Goal: Communication & Community: Participate in discussion

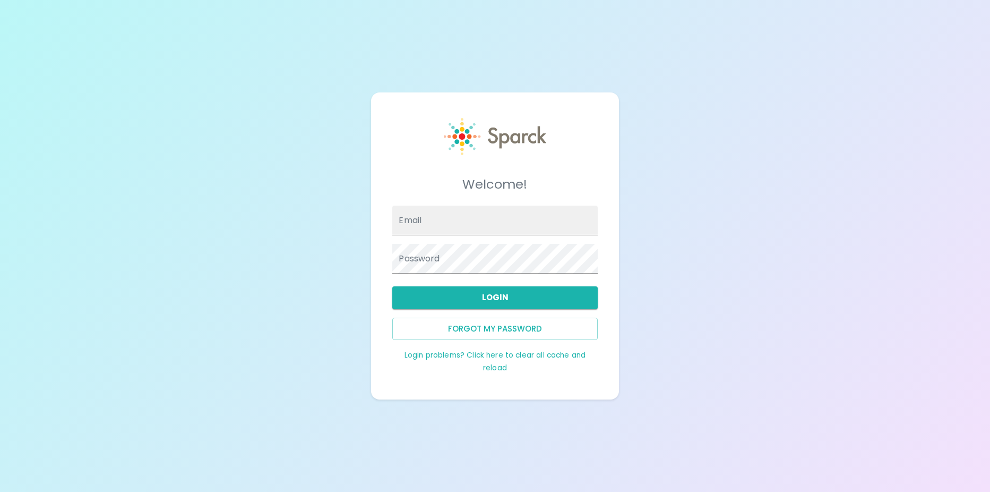
type input "[EMAIL_ADDRESS][DOMAIN_NAME]"
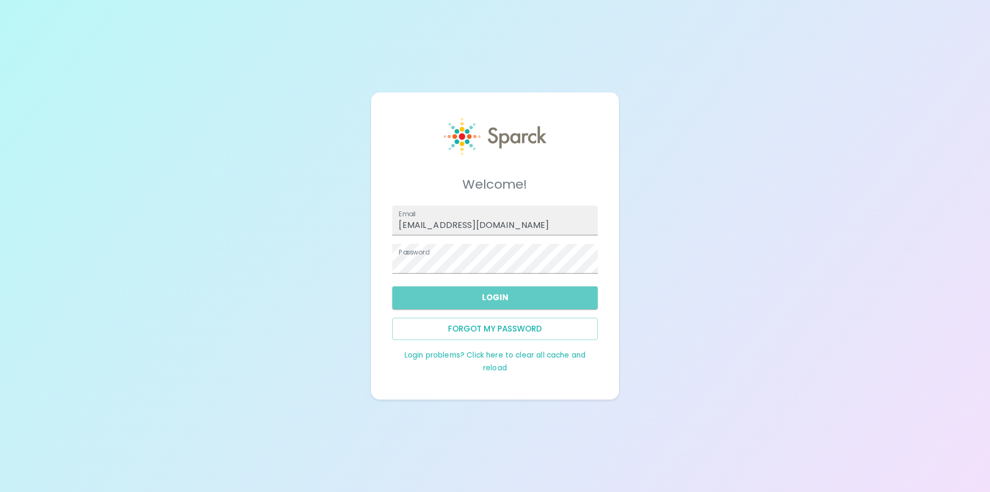
click at [510, 290] on button "Login" at bounding box center [494, 297] width 205 height 22
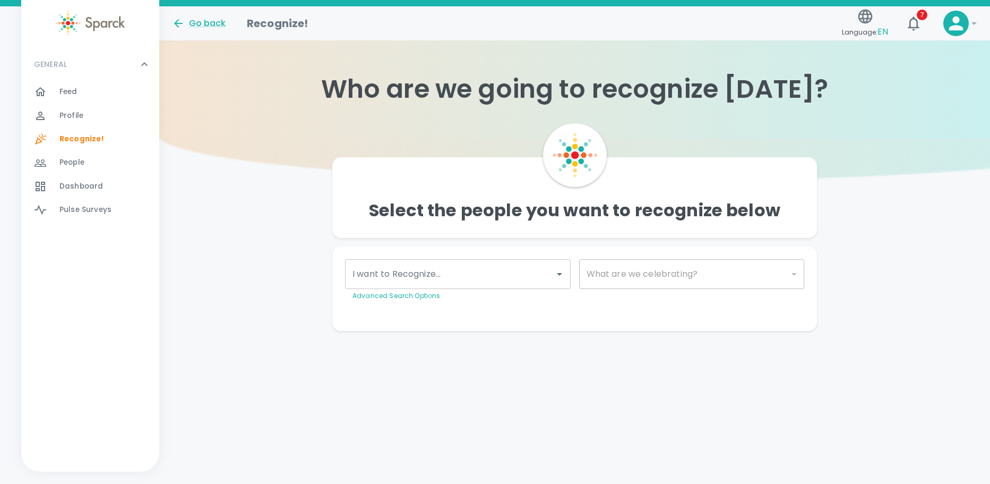
click at [912, 19] on icon "button" at bounding box center [913, 23] width 11 height 14
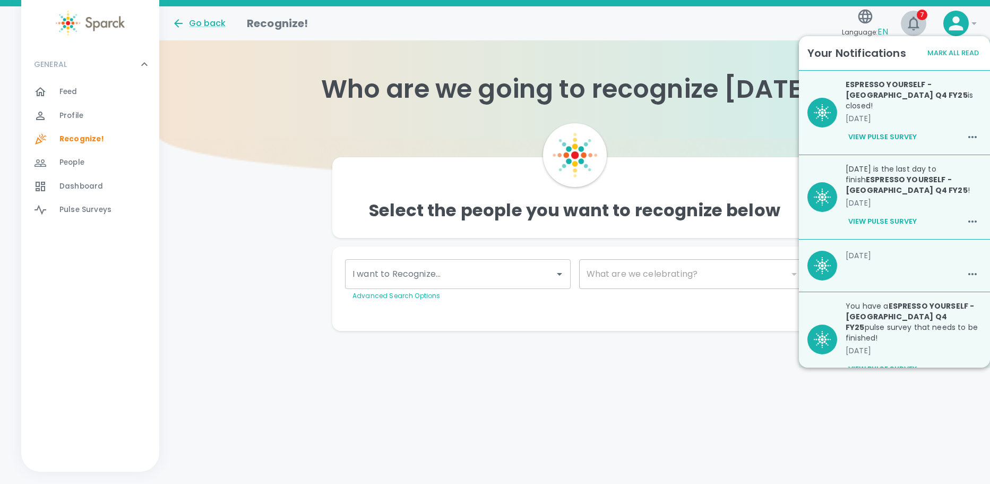
click at [923, 28] on button "7" at bounding box center [913, 23] width 25 height 25
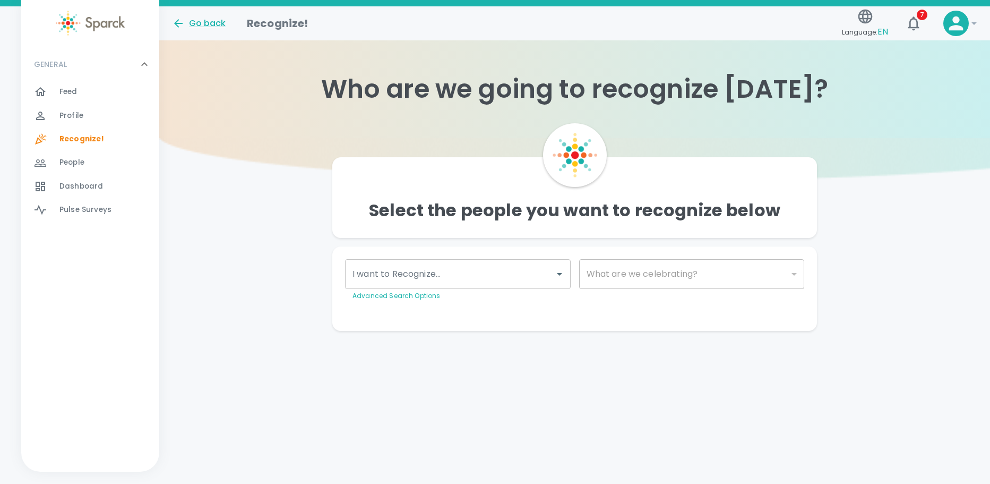
click at [923, 28] on button "7" at bounding box center [913, 23] width 25 height 25
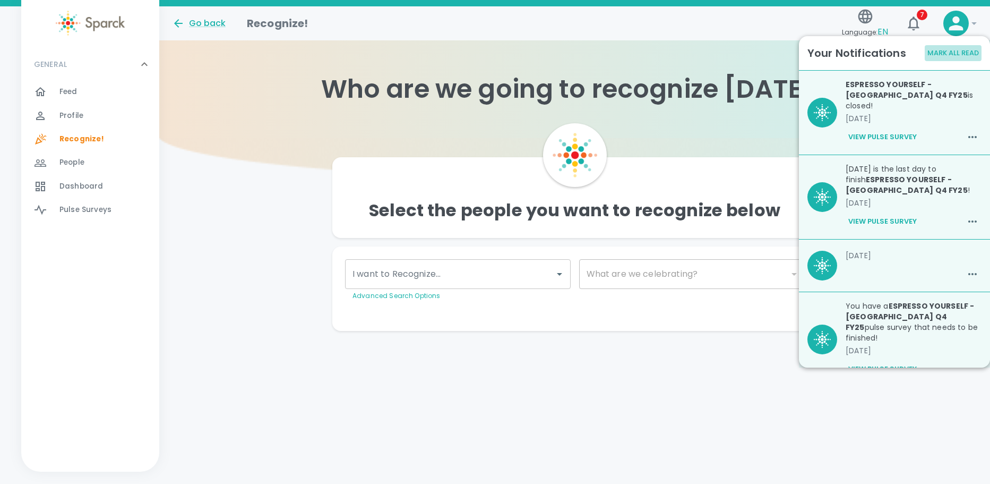
click at [940, 45] on button "Mark All Read" at bounding box center [953, 53] width 57 height 16
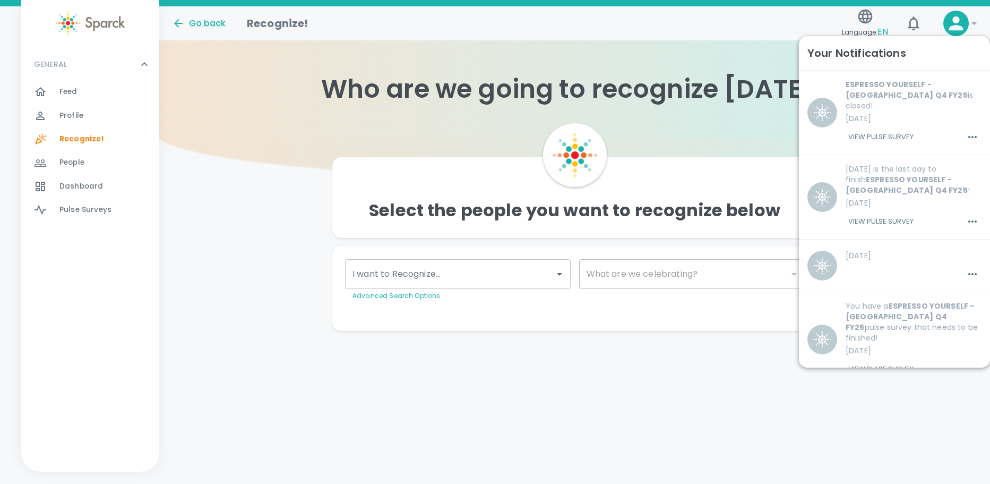
click at [718, 36] on div "Go back Recognize! Language: EN 7 !" at bounding box center [571, 19] width 814 height 46
click at [904, 24] on button "7" at bounding box center [913, 23] width 25 height 25
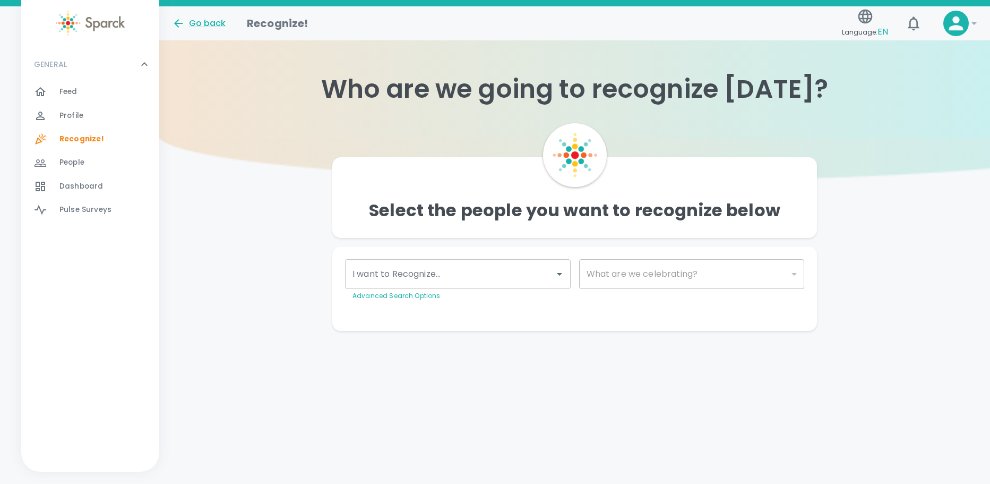
click at [72, 90] on span "Feed" at bounding box center [68, 92] width 18 height 11
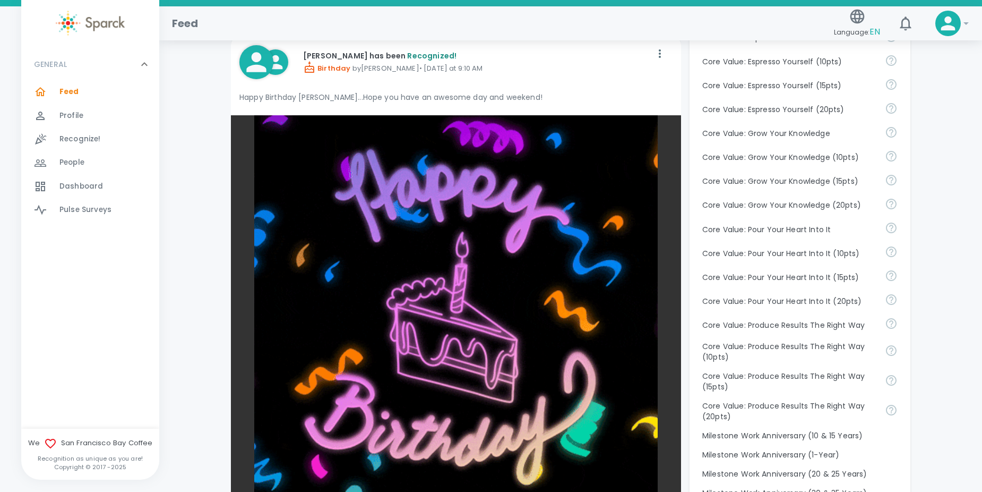
scroll to position [1168, 0]
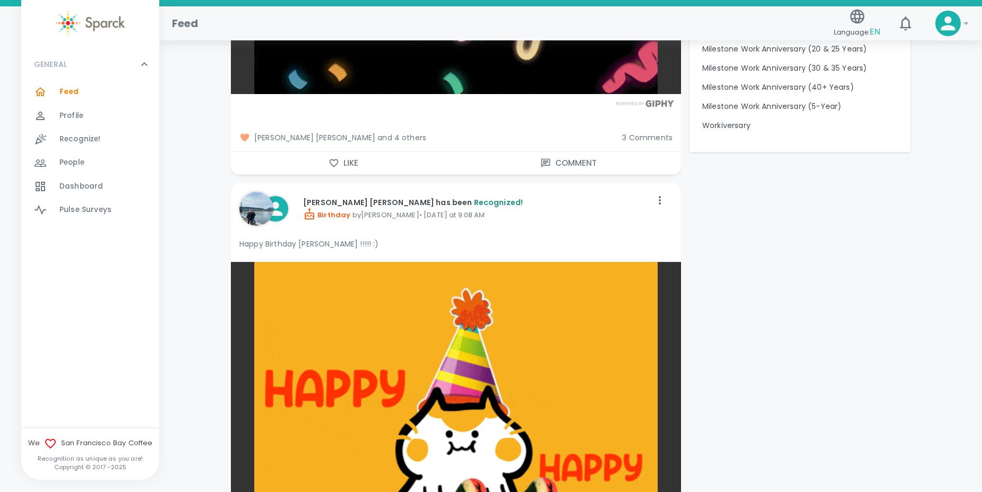
click at [398, 134] on span "[PERSON_NAME] [PERSON_NAME] and 4 others" at bounding box center [426, 137] width 374 height 11
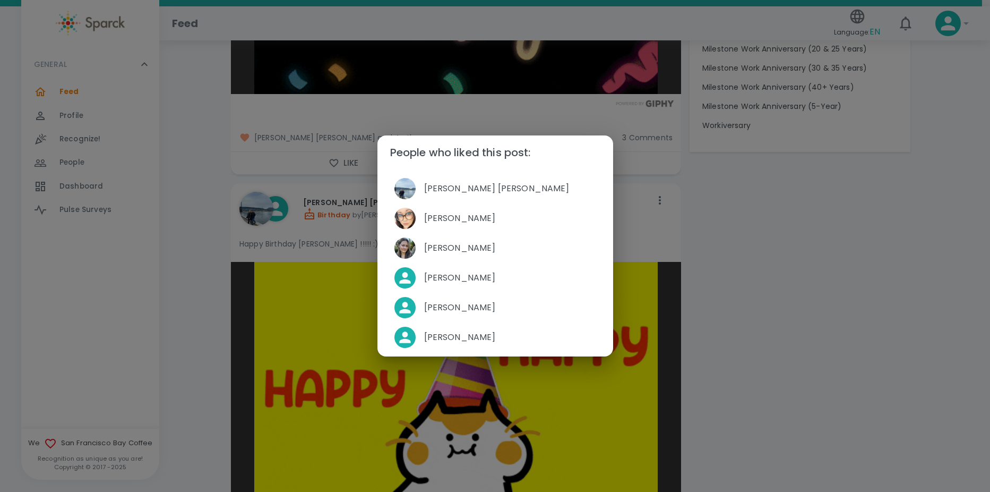
click at [442, 119] on div "People who liked this post: [PERSON_NAME] [PERSON_NAME] [PERSON_NAME] [PERSON_N…" at bounding box center [495, 246] width 990 height 492
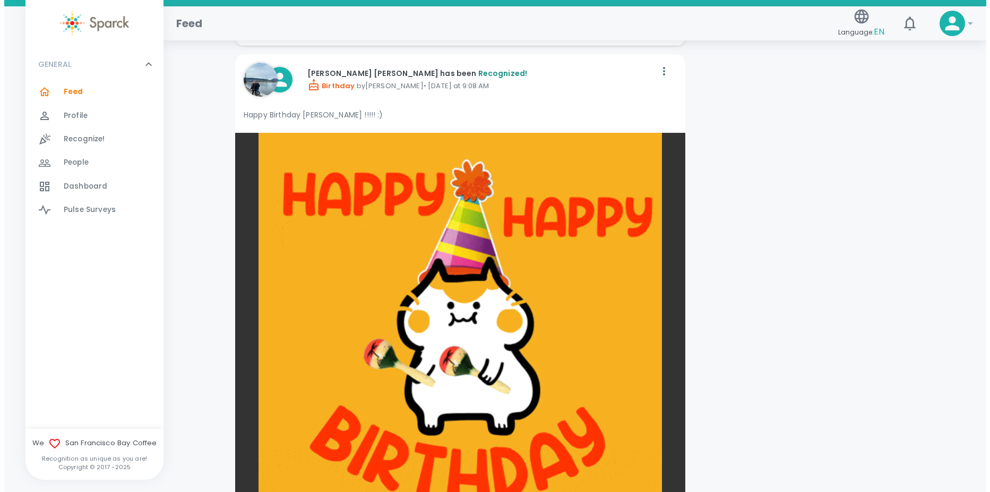
scroll to position [1593, 0]
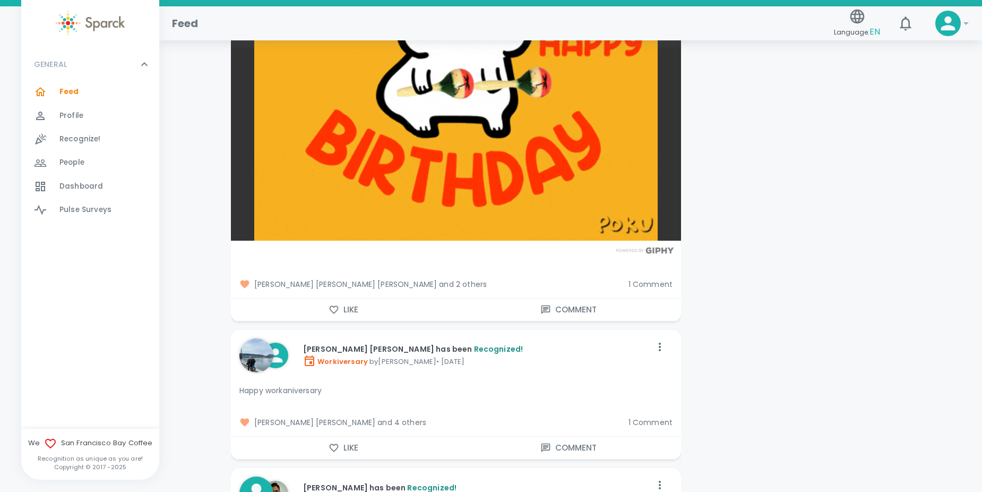
click at [404, 282] on span "[PERSON_NAME] [PERSON_NAME] [PERSON_NAME] and 2 others" at bounding box center [429, 284] width 381 height 11
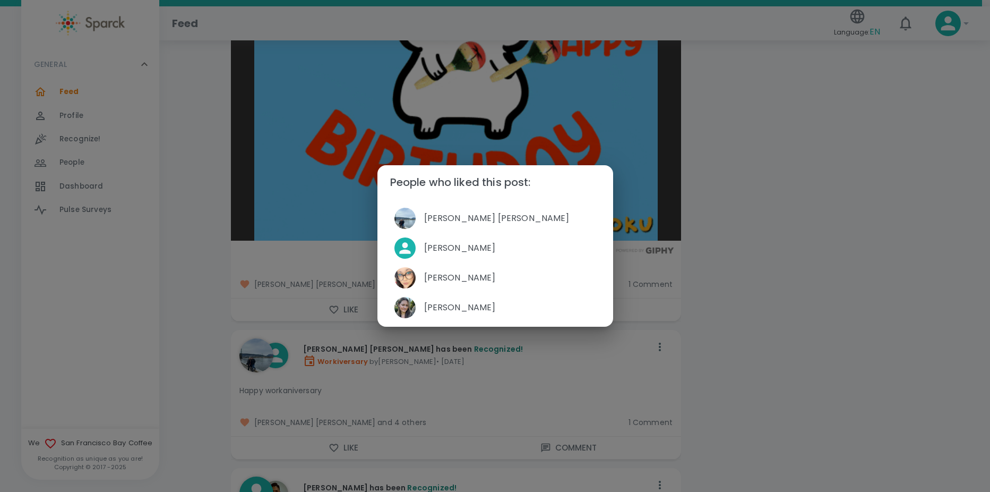
click at [361, 175] on div "People who liked this post: [PERSON_NAME] [PERSON_NAME] [PERSON_NAME] [PERSON_N…" at bounding box center [495, 246] width 990 height 492
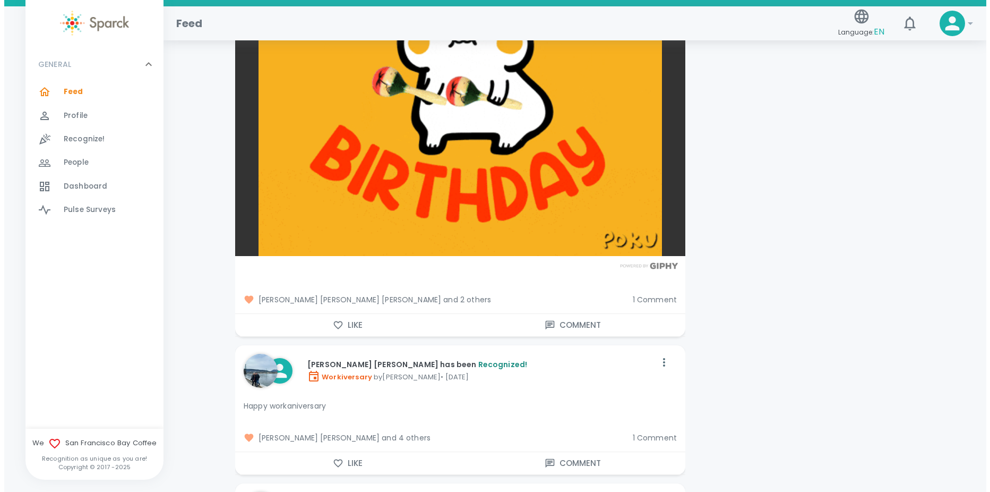
scroll to position [1115, 0]
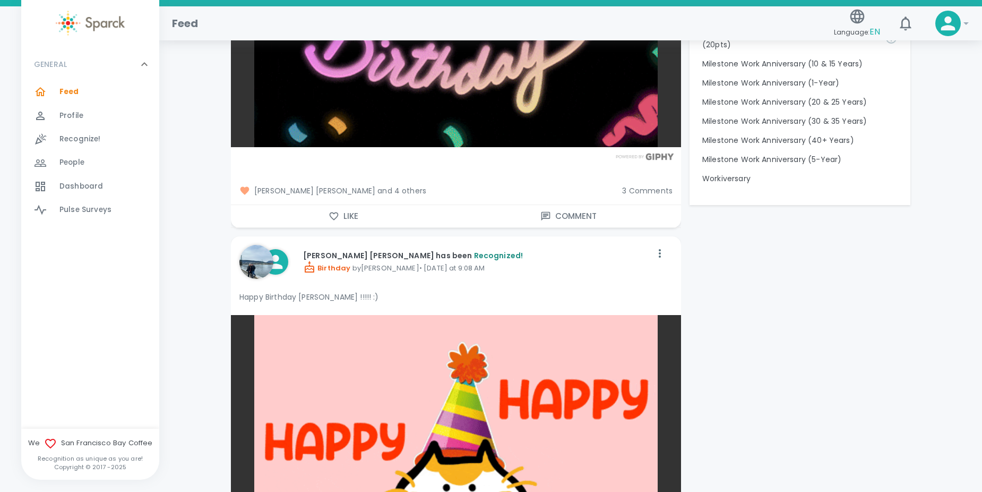
click at [376, 188] on span "[PERSON_NAME] [PERSON_NAME] and 4 others" at bounding box center [426, 190] width 374 height 11
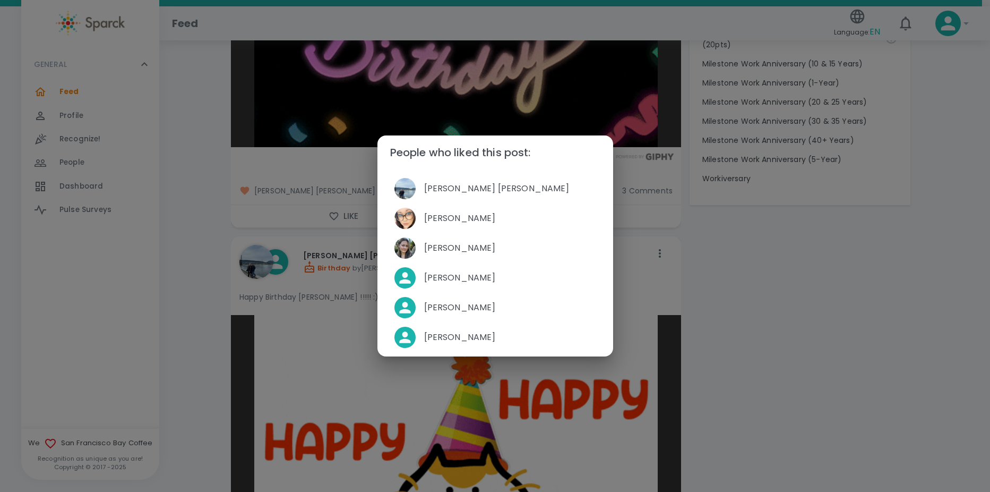
click at [344, 185] on div "People who liked this post: [PERSON_NAME] [PERSON_NAME] [PERSON_NAME] [PERSON_N…" at bounding box center [495, 246] width 990 height 492
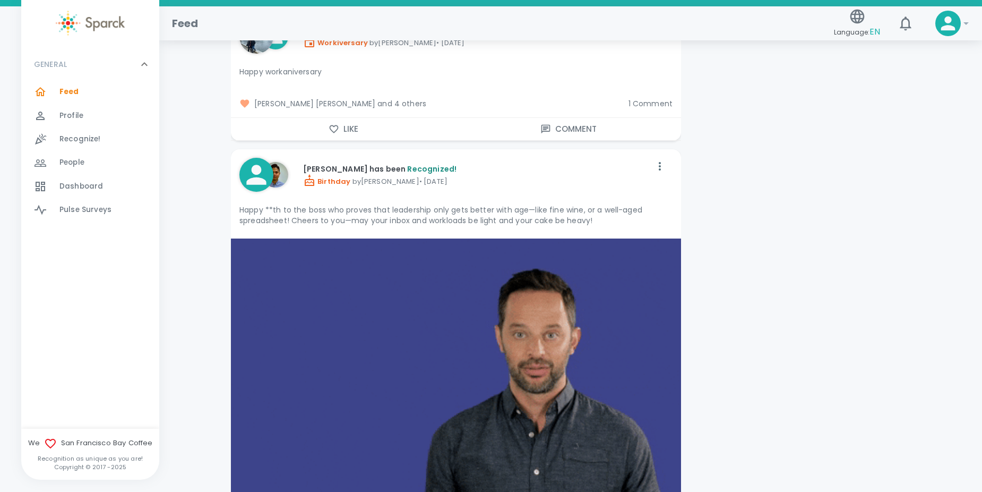
scroll to position [1858, 0]
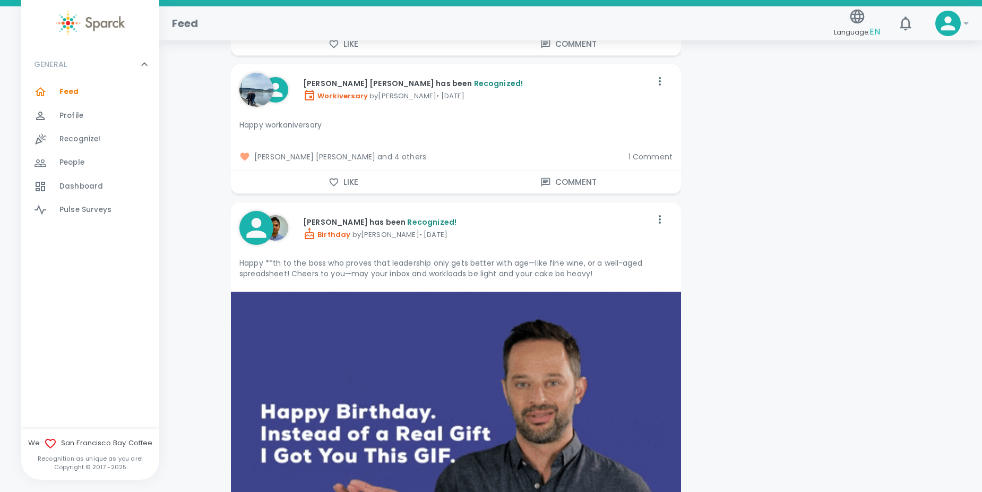
click at [410, 151] on span "[PERSON_NAME] [PERSON_NAME] and 4 others" at bounding box center [429, 156] width 381 height 11
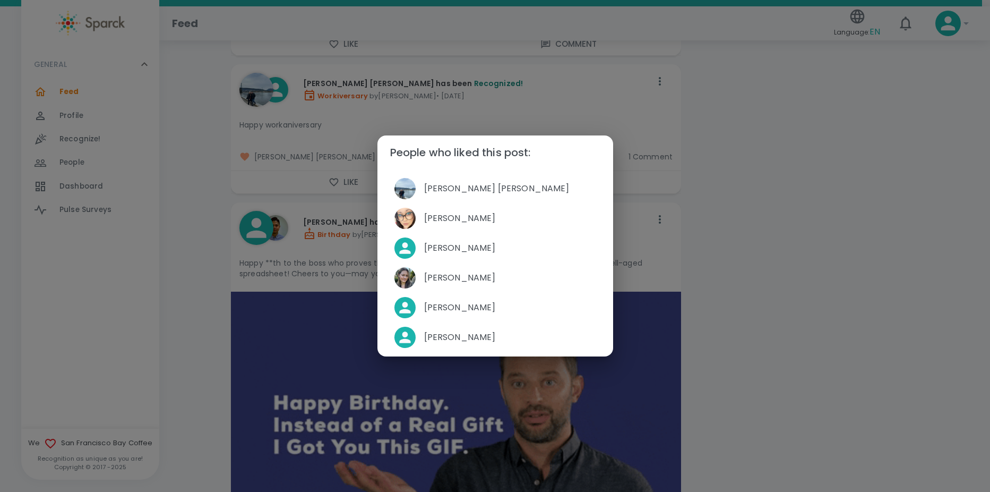
click at [338, 159] on div "People who liked this post: [PERSON_NAME] [PERSON_NAME] [PERSON_NAME] [PERSON_N…" at bounding box center [495, 246] width 990 height 492
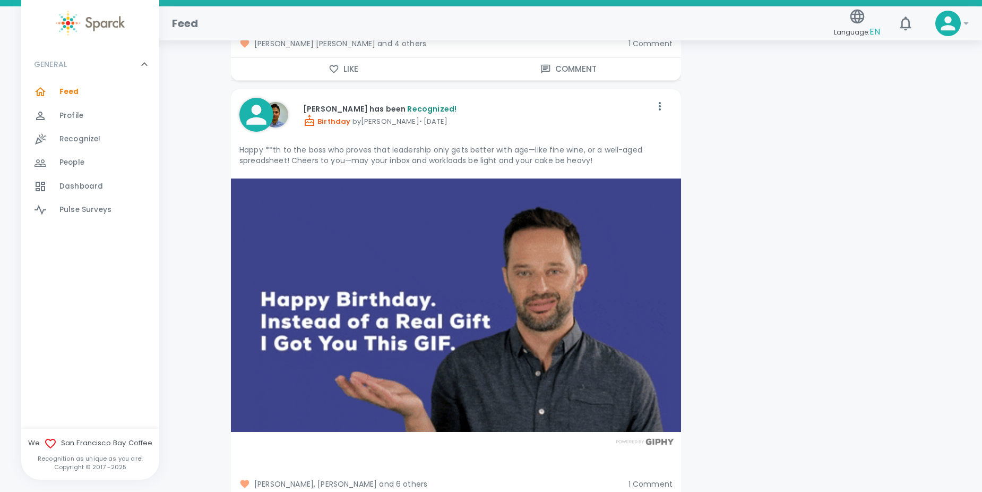
scroll to position [2017, 0]
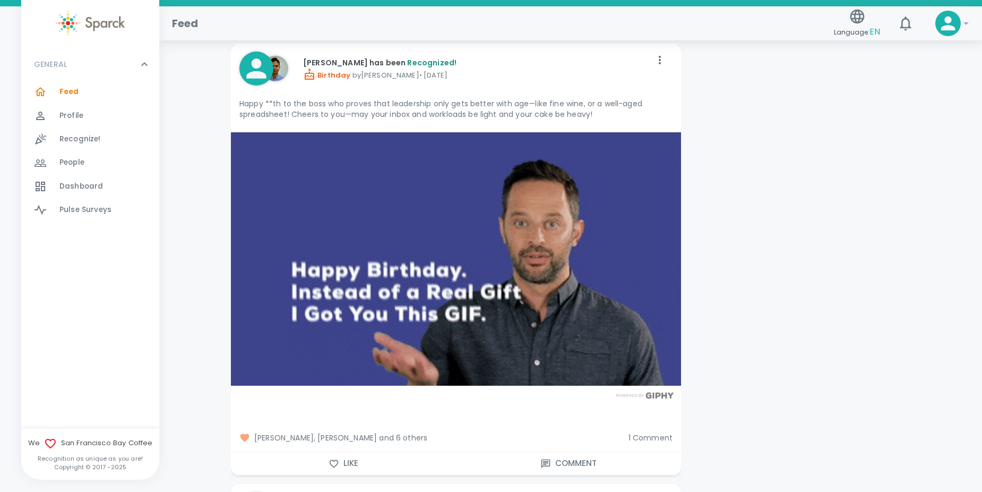
click at [651, 439] on span "1 Comment" at bounding box center [651, 437] width 44 height 11
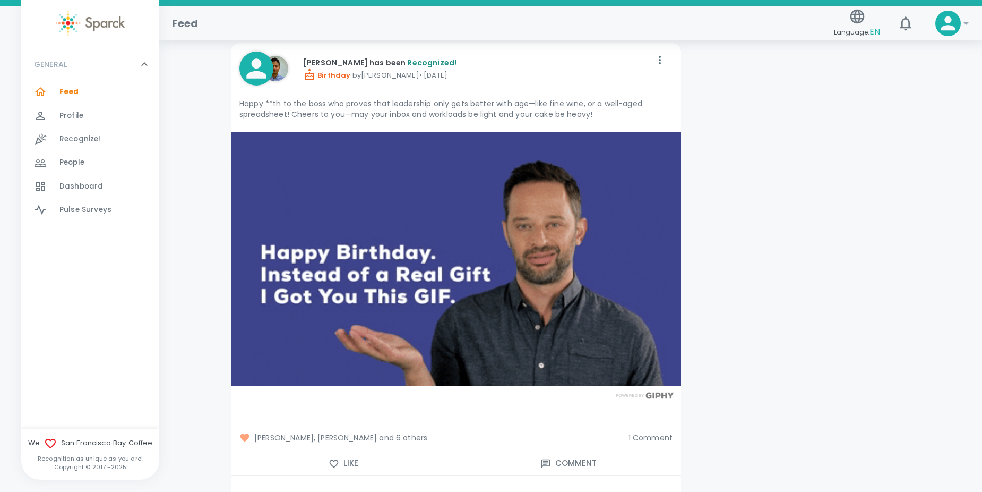
click at [651, 436] on span "1 Comment" at bounding box center [651, 437] width 44 height 11
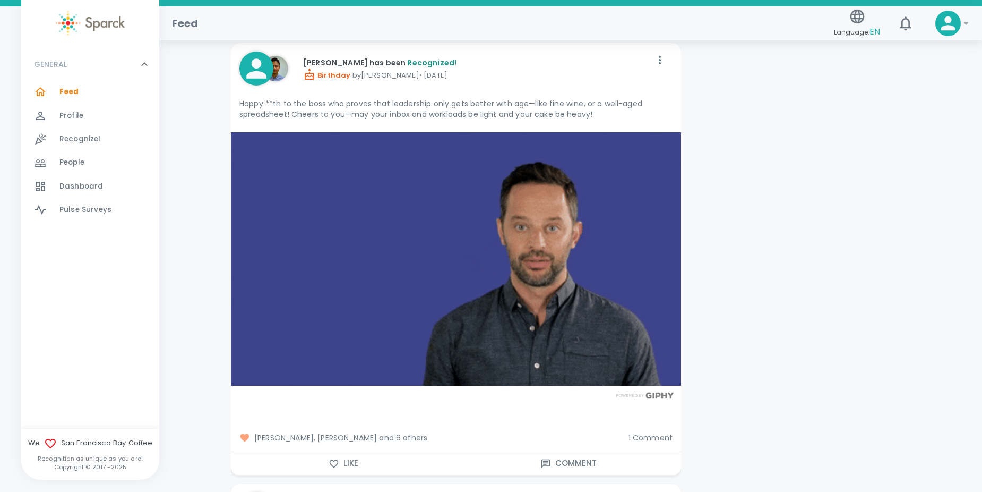
click at [651, 436] on span "1 Comment" at bounding box center [651, 437] width 44 height 11
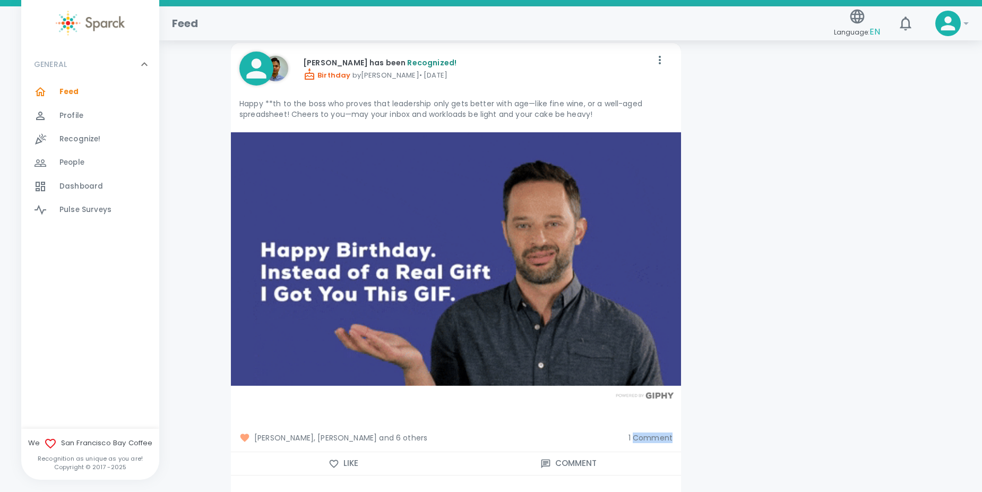
click at [651, 436] on span "1 Comment" at bounding box center [651, 437] width 44 height 11
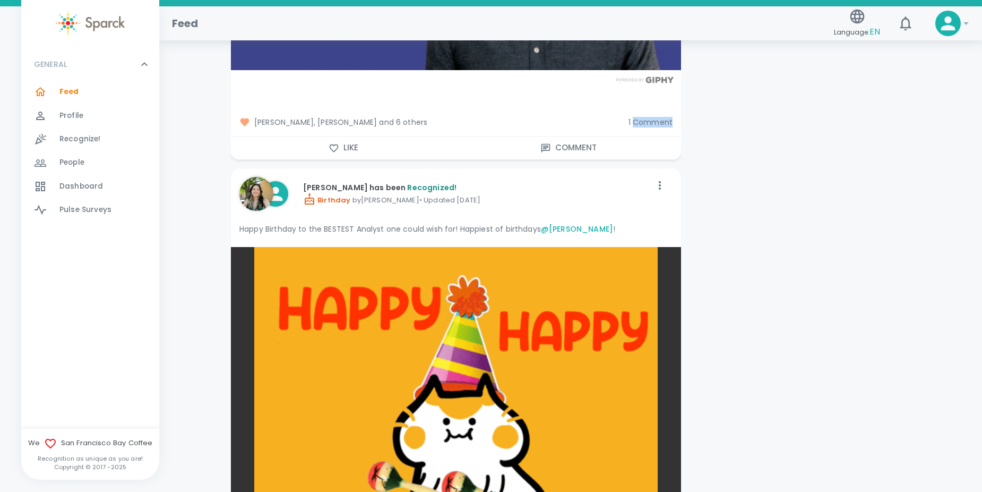
scroll to position [2336, 0]
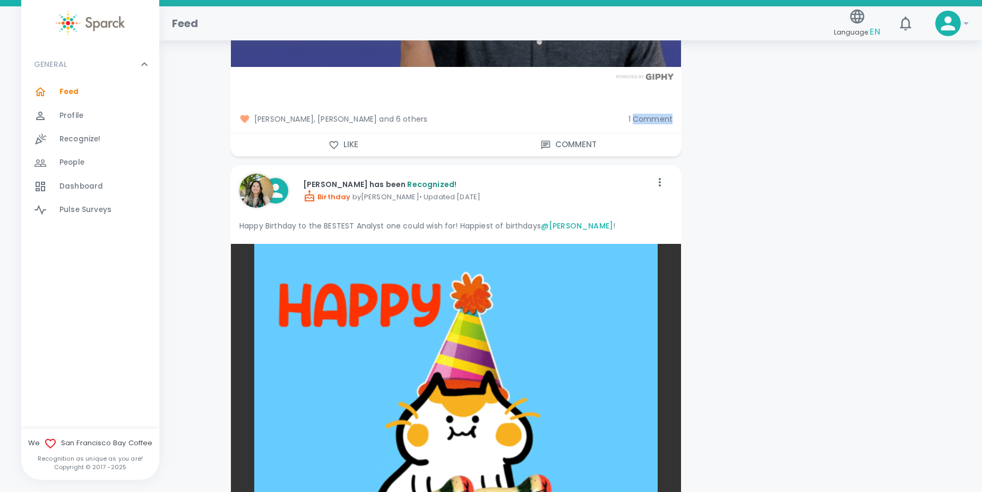
click at [640, 115] on span "1 Comment" at bounding box center [651, 119] width 44 height 11
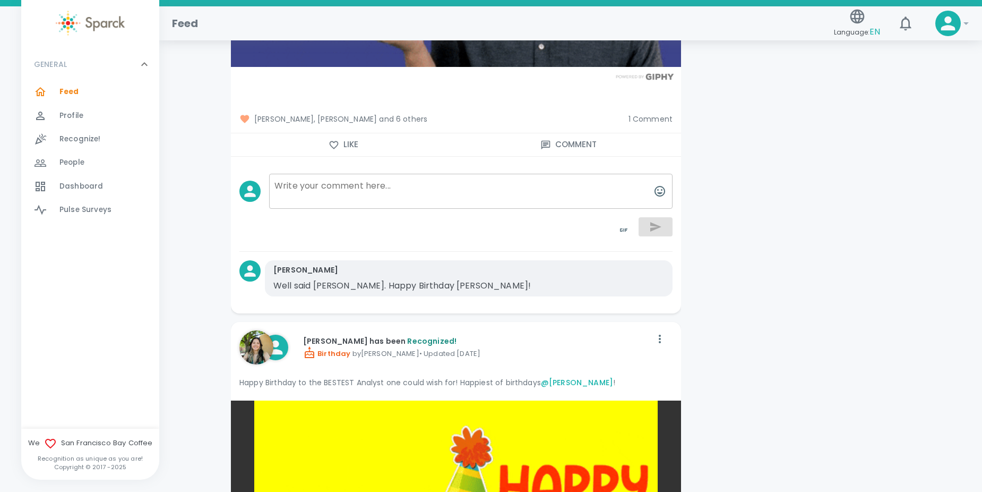
click at [640, 115] on span "1 Comment" at bounding box center [651, 119] width 44 height 11
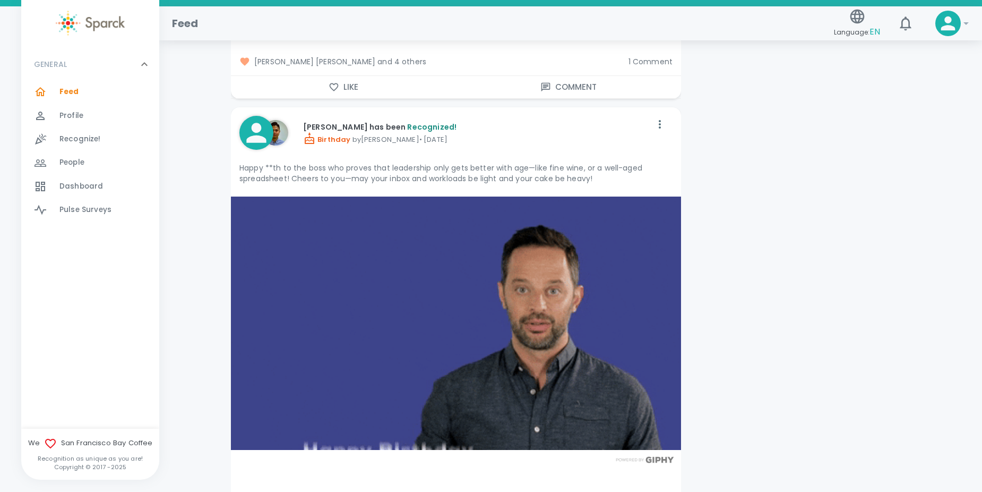
scroll to position [1964, 0]
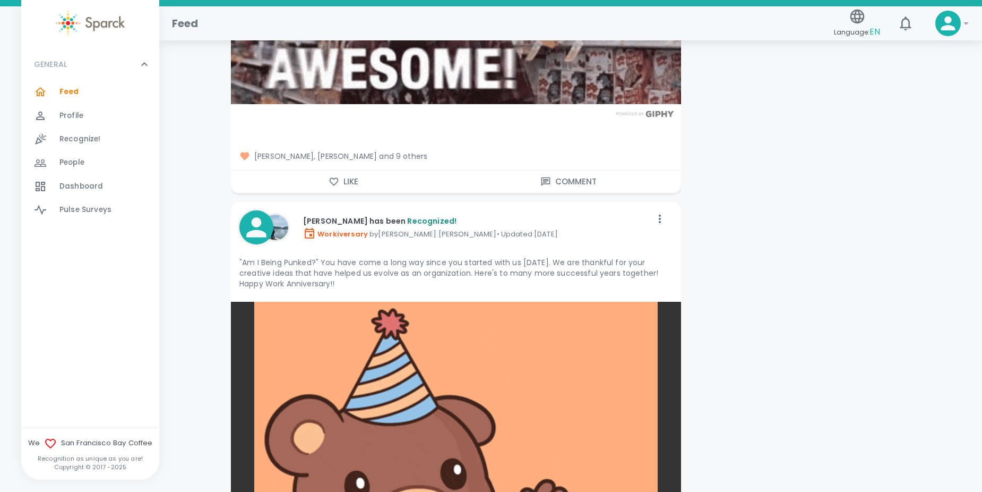
scroll to position [5681, 0]
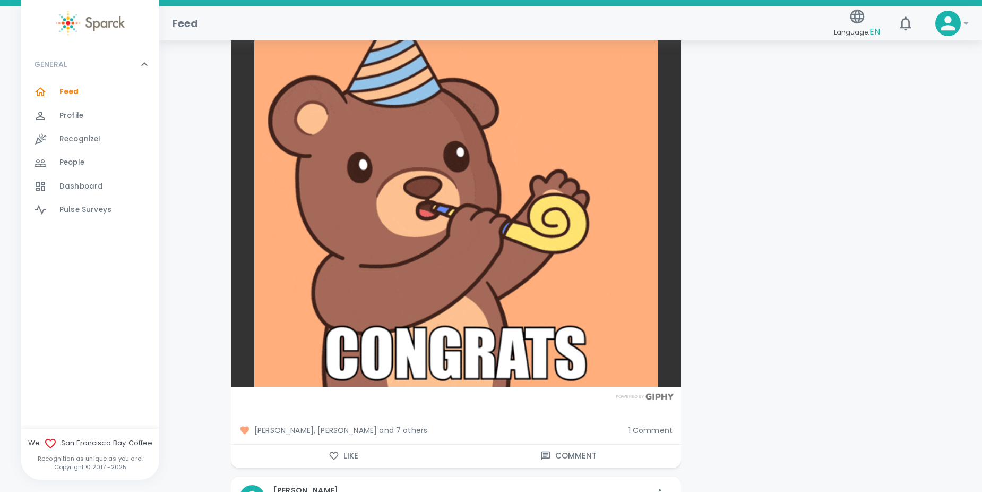
drag, startPoint x: 720, startPoint y: 175, endPoint x: 687, endPoint y: 166, distance: 34.6
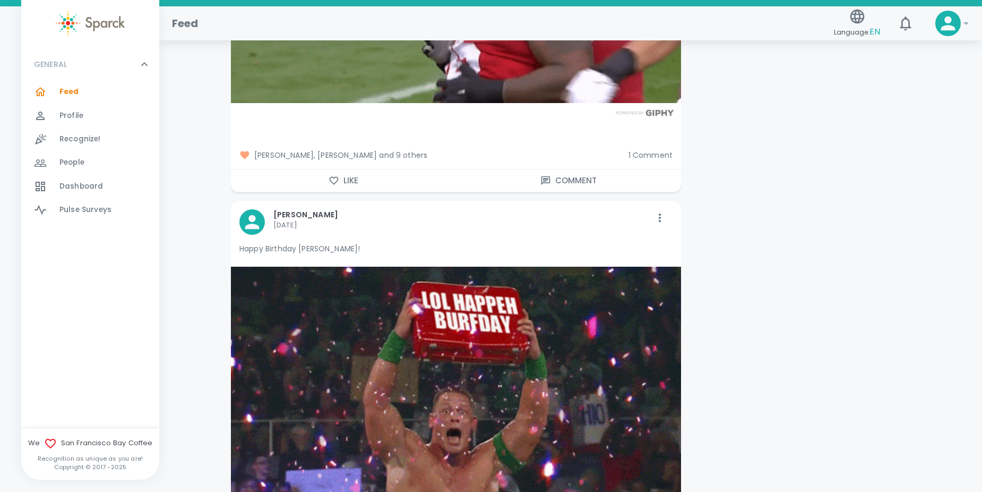
scroll to position [10831, 0]
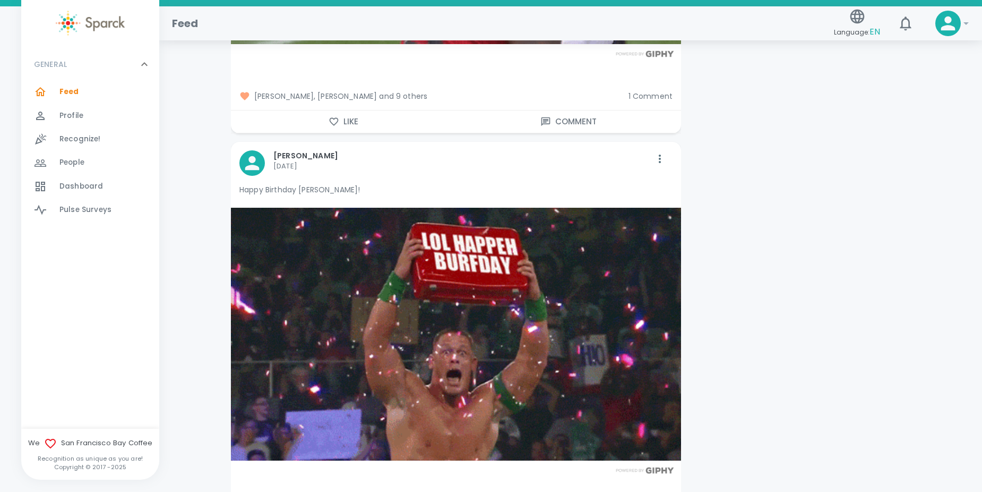
click at [367, 91] on span "[PERSON_NAME], [PERSON_NAME] and 9 others" at bounding box center [429, 96] width 381 height 11
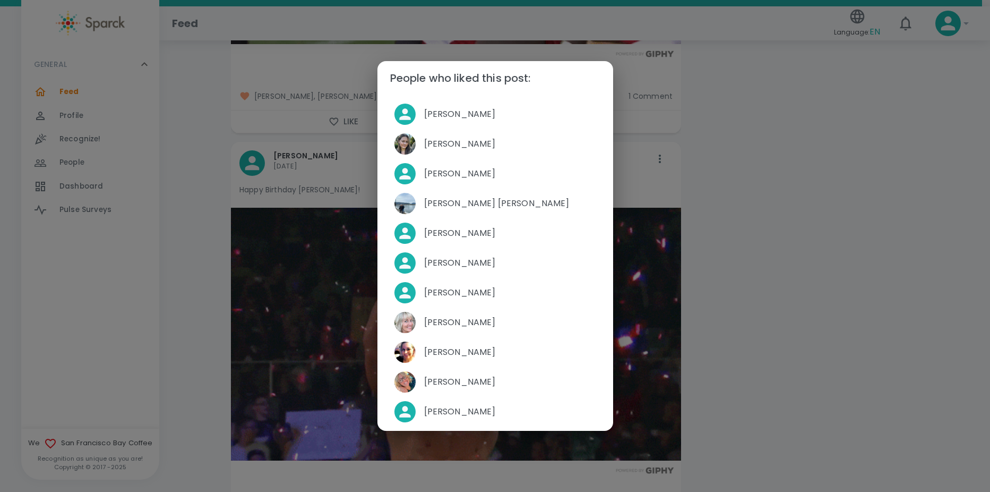
click at [751, 259] on div "People who liked this post: [PERSON_NAME] [PERSON_NAME] [PERSON_NAME] [PERSON_N…" at bounding box center [495, 246] width 990 height 492
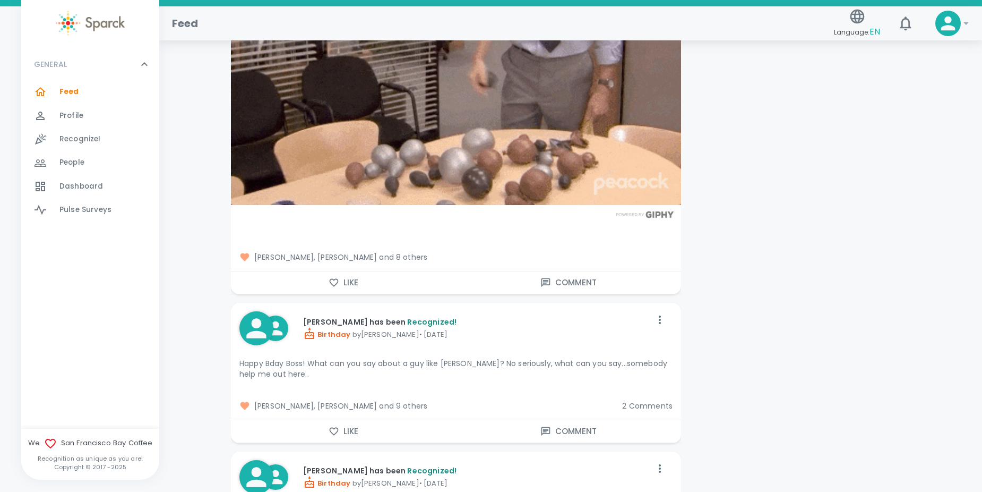
scroll to position [12954, 0]
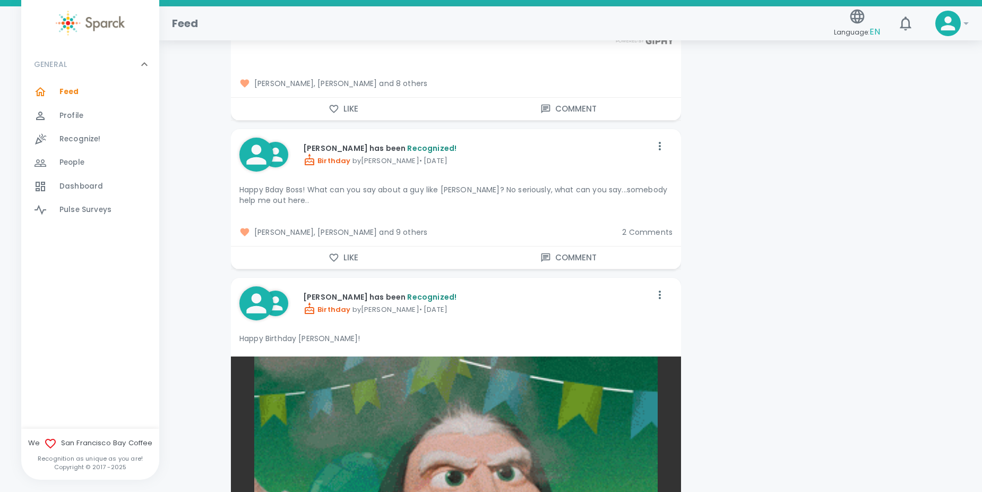
click at [435, 216] on div "[PERSON_NAME], [PERSON_NAME] and 9 others 2 Comments" at bounding box center [451, 228] width 459 height 36
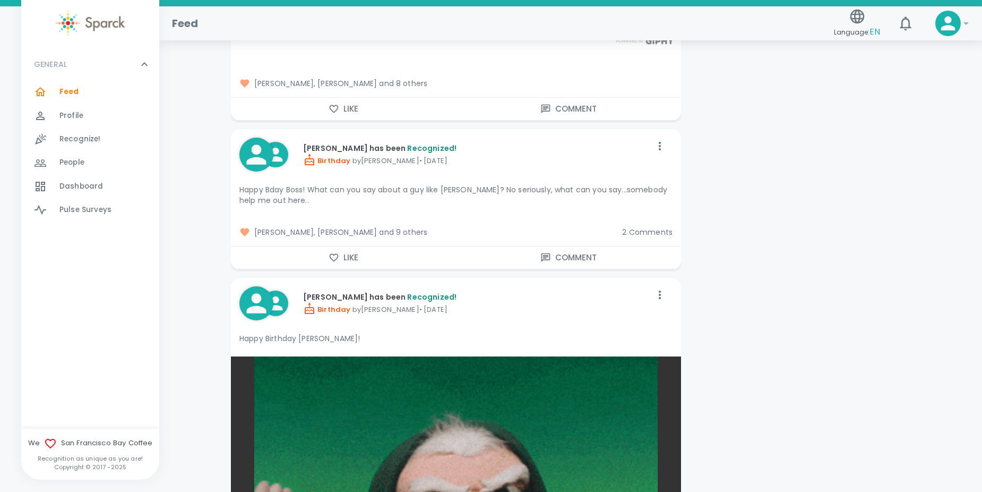
click at [438, 227] on span "[PERSON_NAME], [PERSON_NAME] and 9 others" at bounding box center [426, 232] width 374 height 11
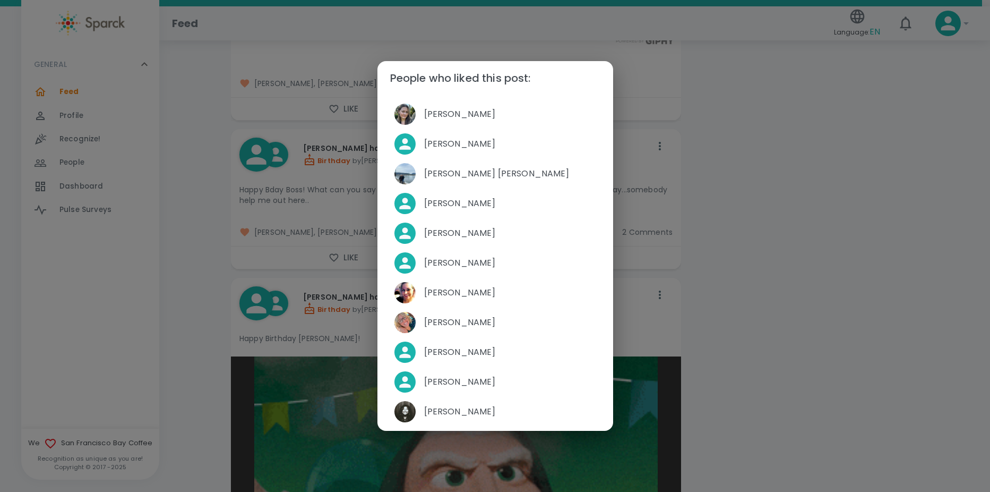
click at [746, 224] on div "People who liked this post: [PERSON_NAME] [PERSON_NAME] [PERSON_NAME] [PERSON_N…" at bounding box center [495, 246] width 990 height 492
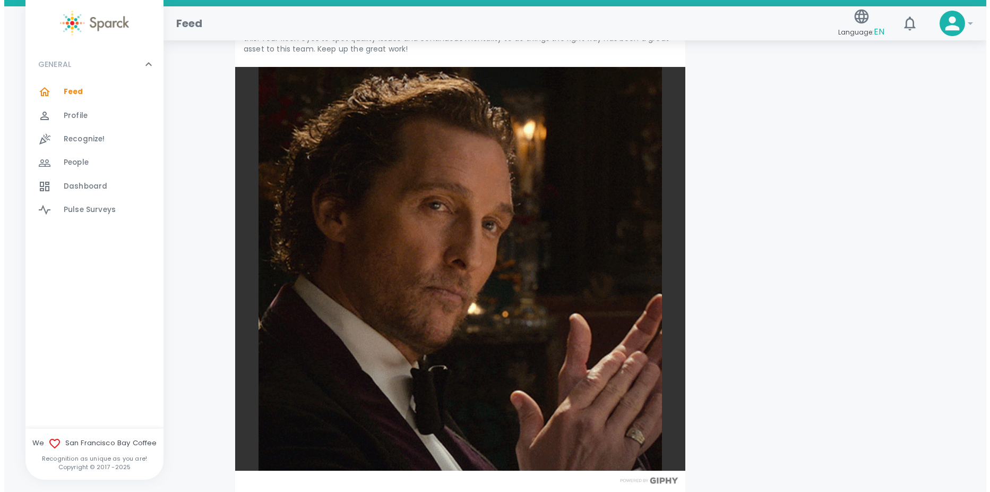
scroll to position [16087, 0]
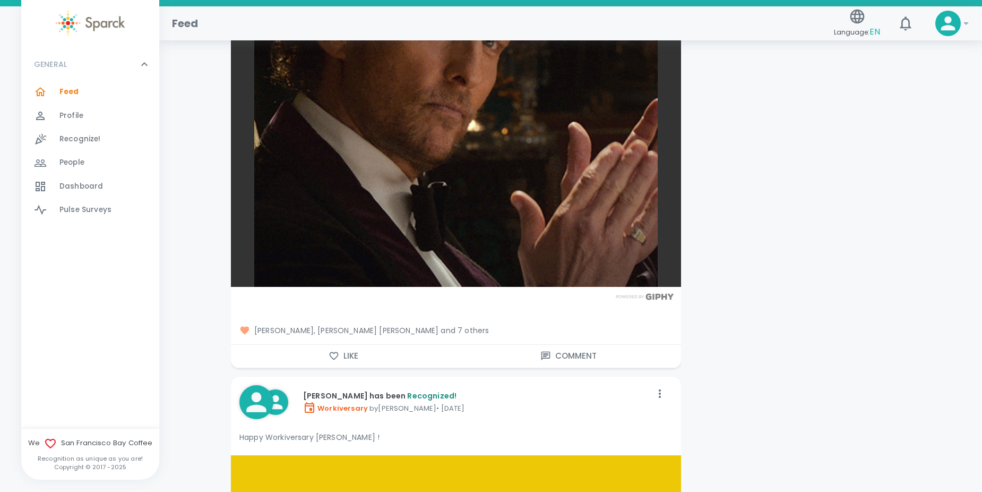
click at [378, 325] on span "[PERSON_NAME], [PERSON_NAME] [PERSON_NAME] and 7 others" at bounding box center [455, 330] width 433 height 11
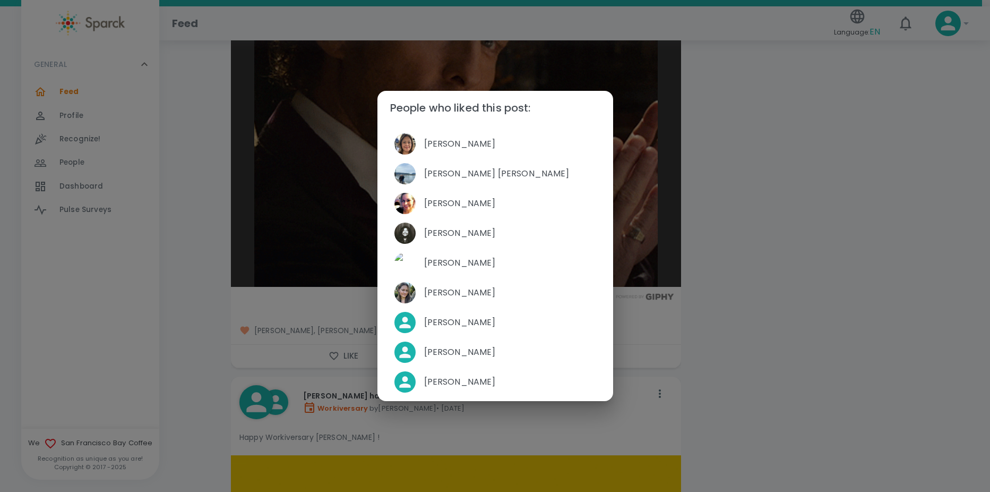
click at [777, 281] on div "People who liked this post: [PERSON_NAME] [PERSON_NAME] [PERSON_NAME] [PERSON_N…" at bounding box center [495, 246] width 990 height 492
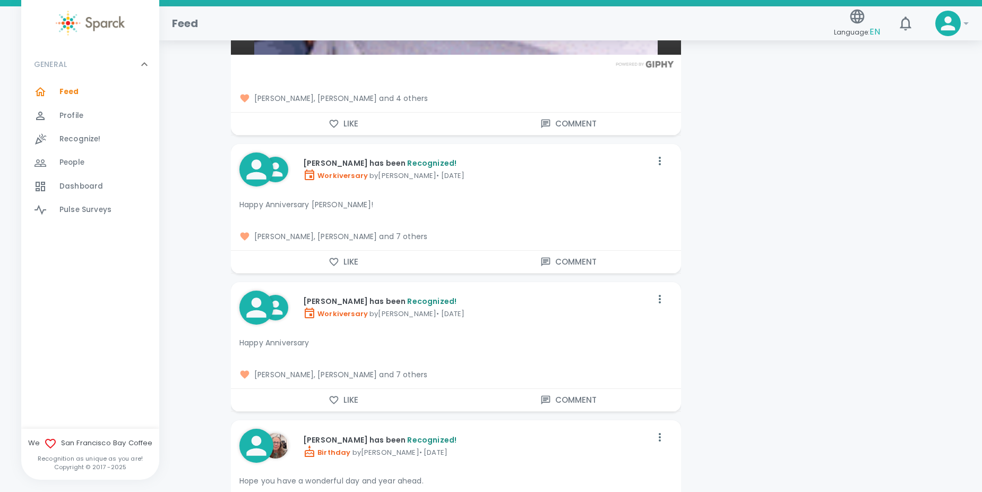
scroll to position [21449, 0]
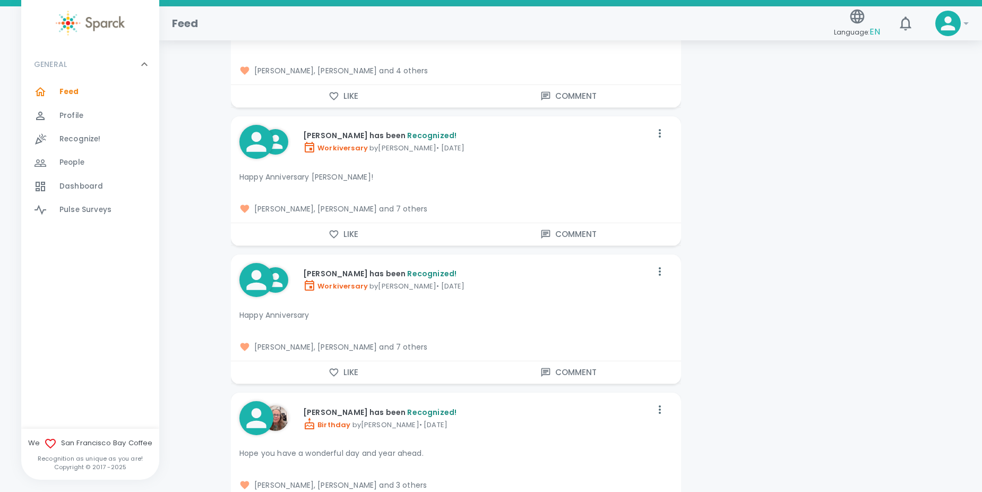
drag, startPoint x: 777, startPoint y: 281, endPoint x: 731, endPoint y: 171, distance: 118.7
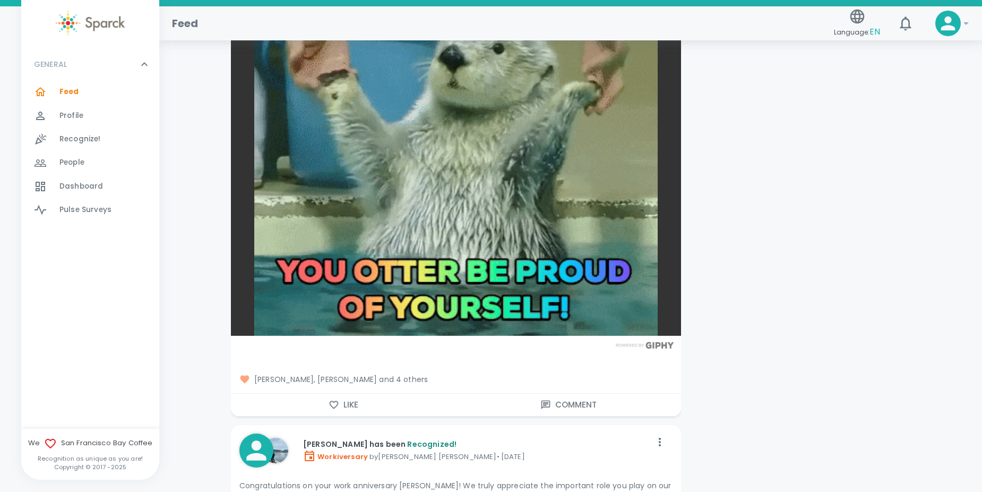
scroll to position [22192, 0]
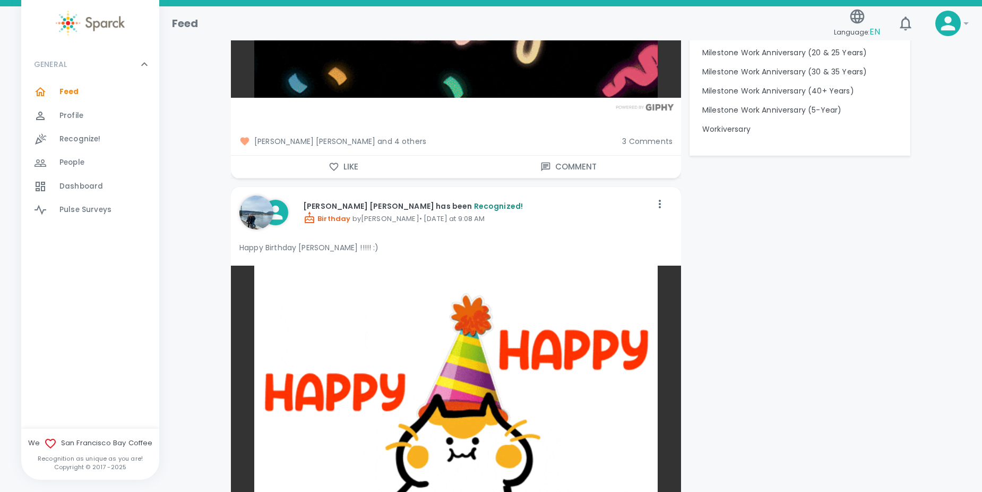
scroll to position [0, 0]
